Goal: Book appointment/travel/reservation

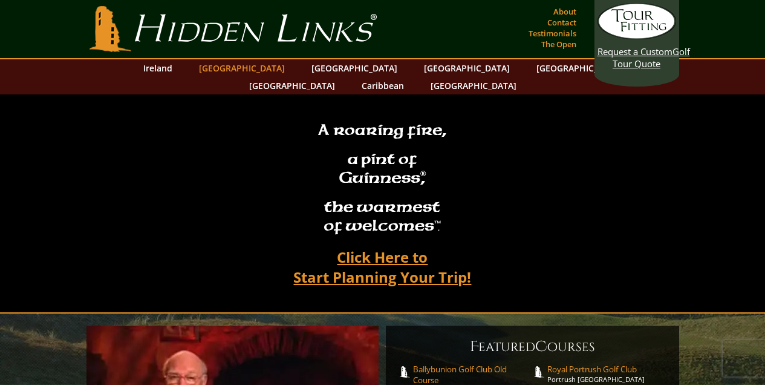
click at [244, 70] on link "[GEOGRAPHIC_DATA]" at bounding box center [242, 68] width 98 height 18
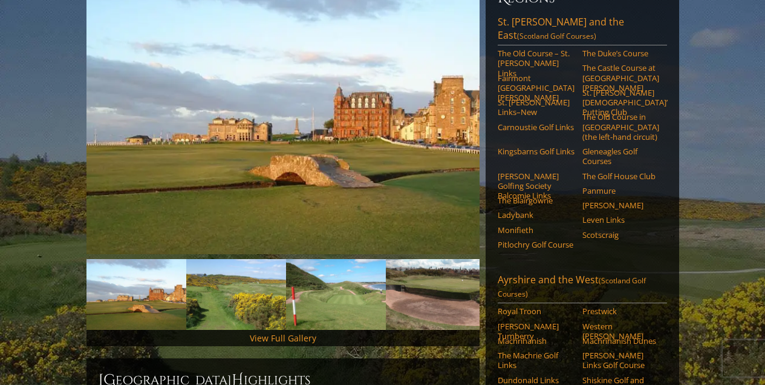
scroll to position [177, 0]
click at [478, 98] on img at bounding box center [282, 115] width 393 height 278
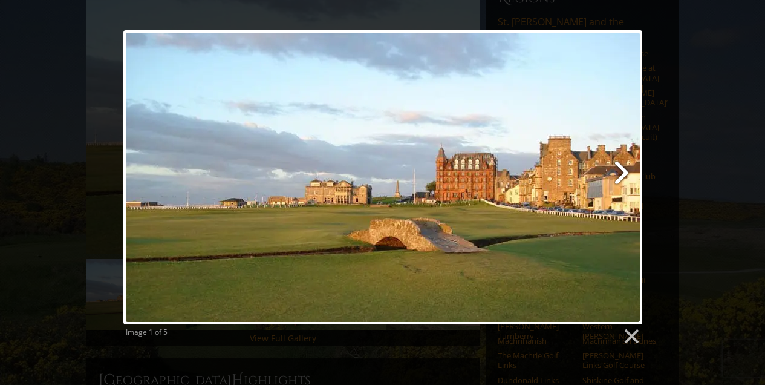
click at [629, 170] on link at bounding box center [476, 177] width 332 height 294
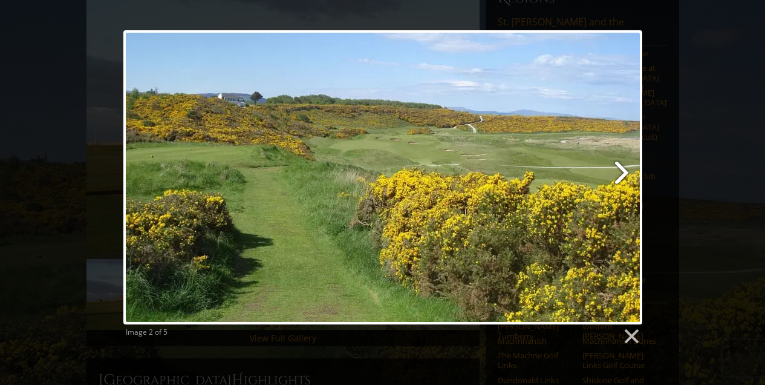
click at [622, 177] on link at bounding box center [476, 177] width 332 height 294
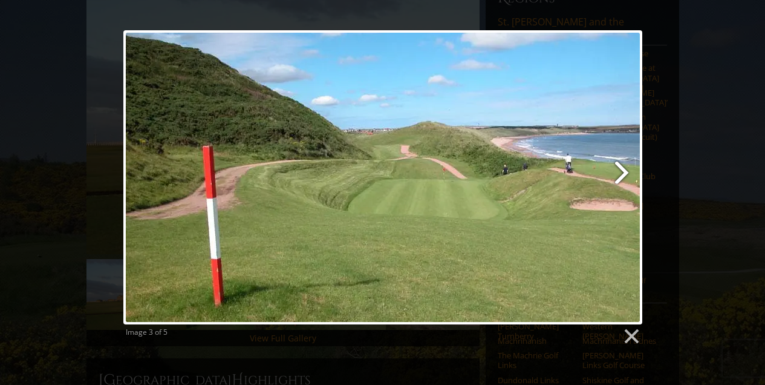
click at [622, 177] on link at bounding box center [476, 177] width 332 height 294
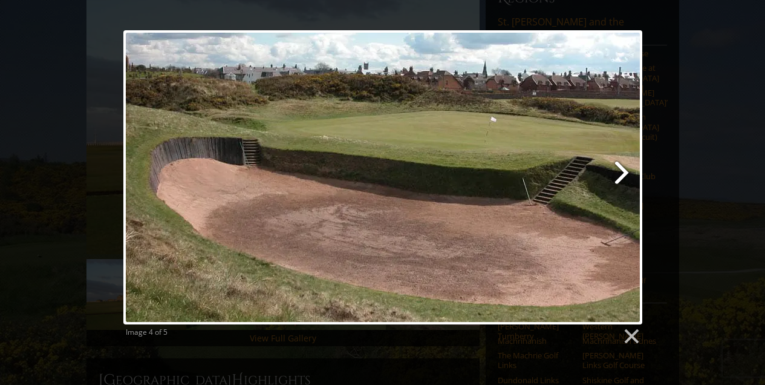
click at [622, 177] on link at bounding box center [476, 177] width 332 height 294
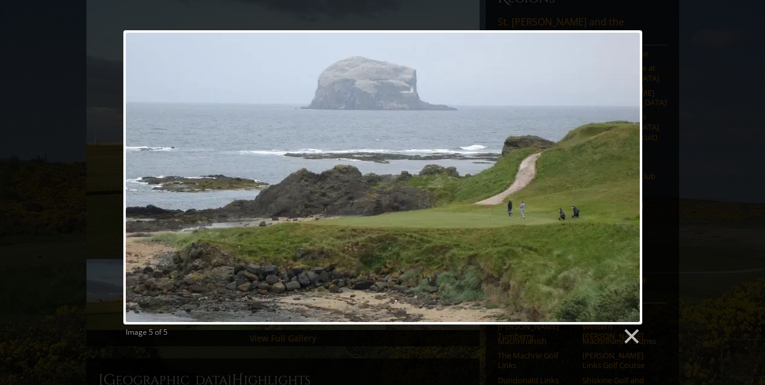
scroll to position [180, 0]
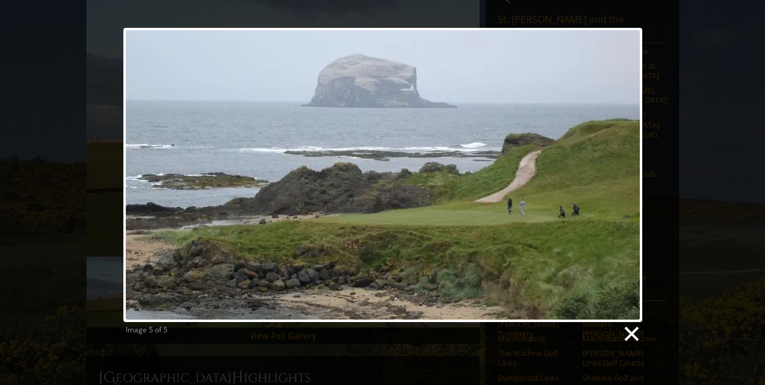
click at [631, 327] on link at bounding box center [631, 334] width 18 height 18
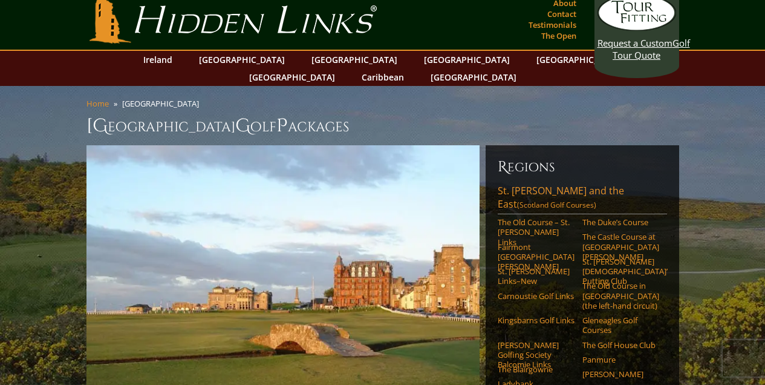
scroll to position [0, 0]
